Goal: Navigation & Orientation: Find specific page/section

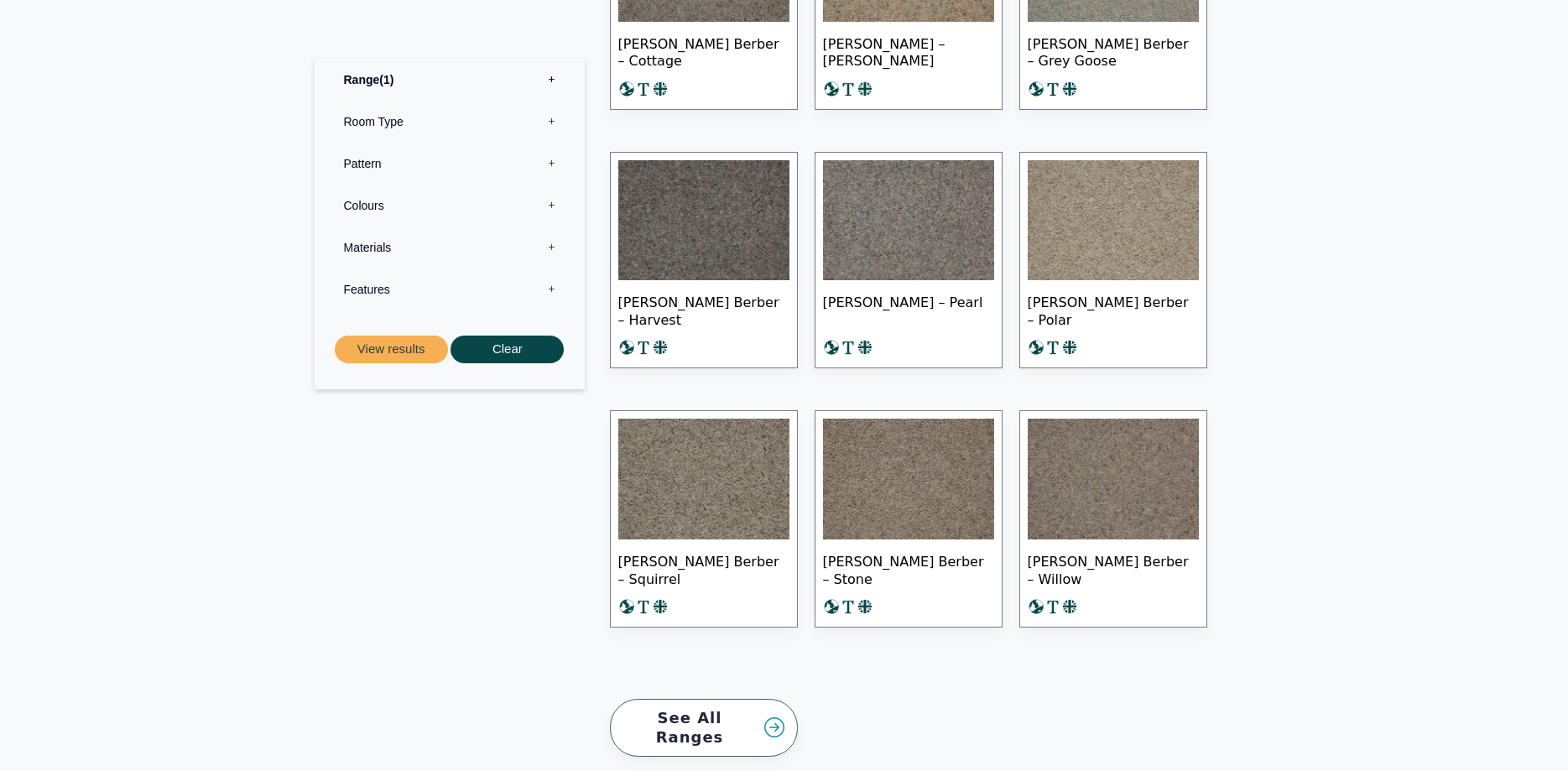
scroll to position [1419, 0]
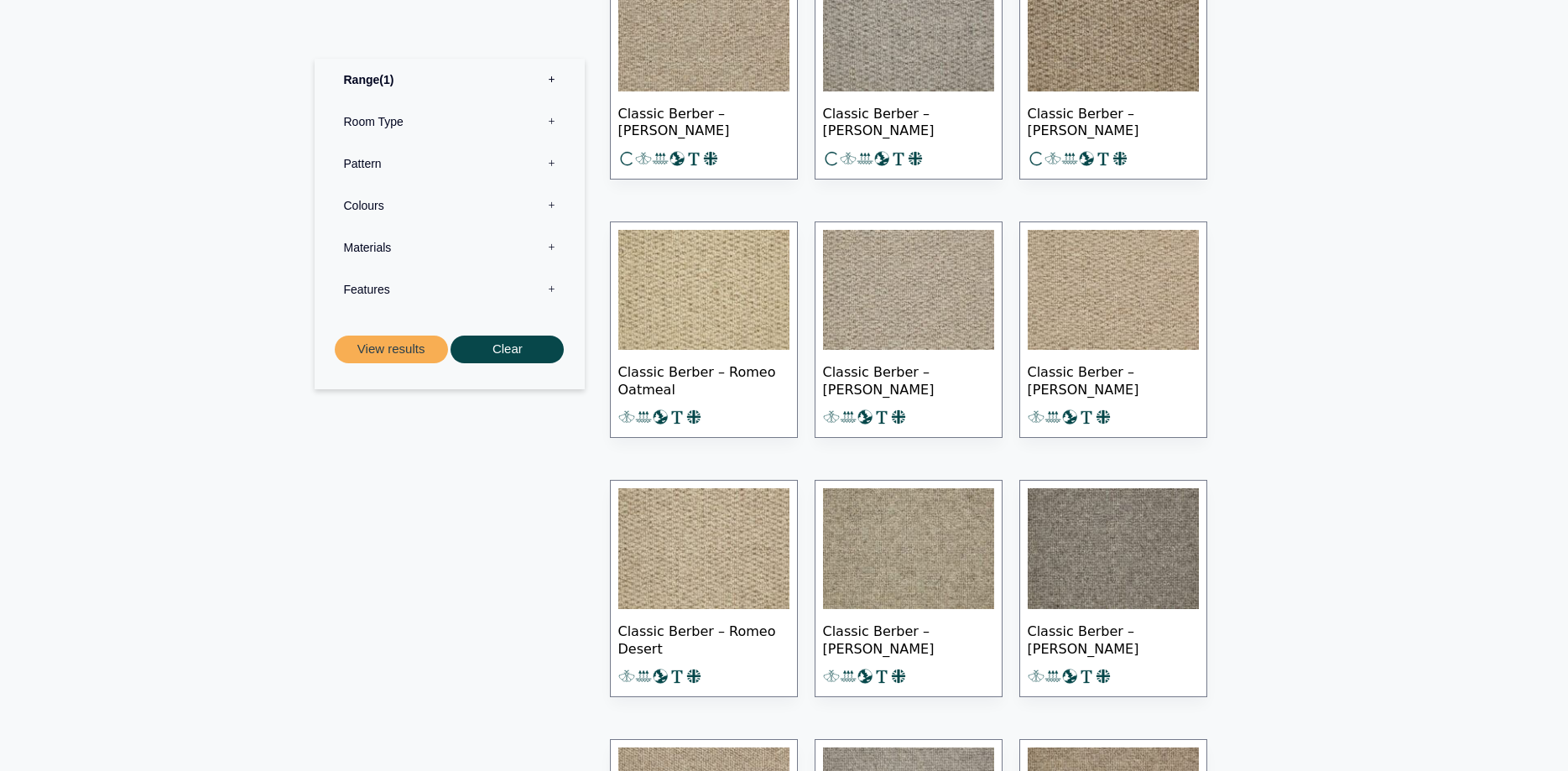
scroll to position [1199, 0]
